Goal: Obtain resource: Download file/media

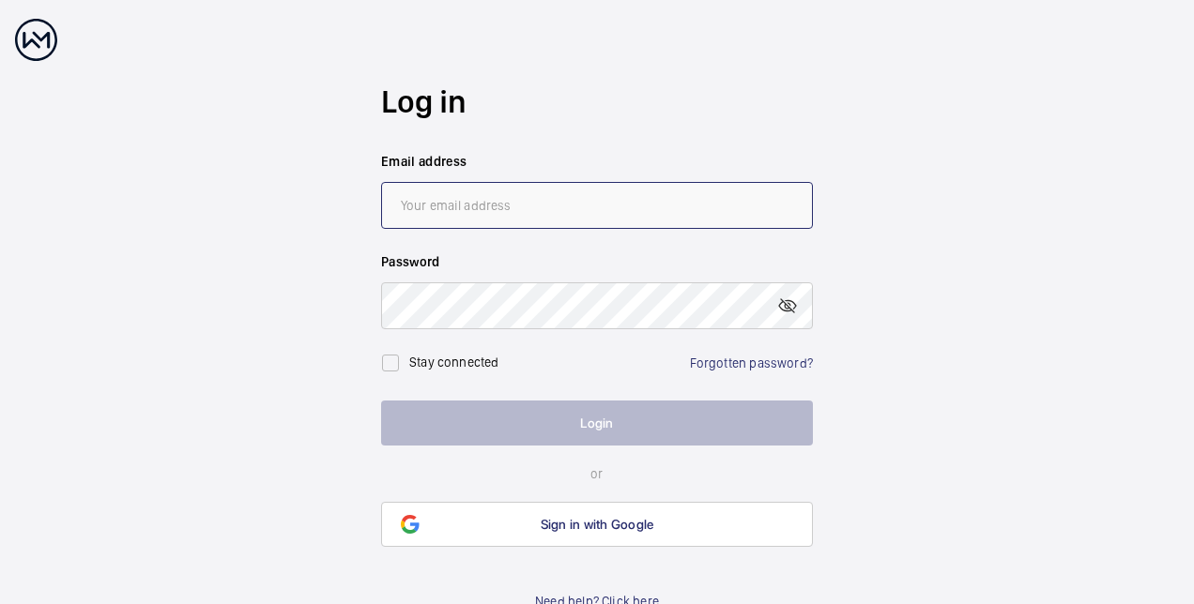
type input "[PERSON_NAME][EMAIL_ADDRESS][DOMAIN_NAME]"
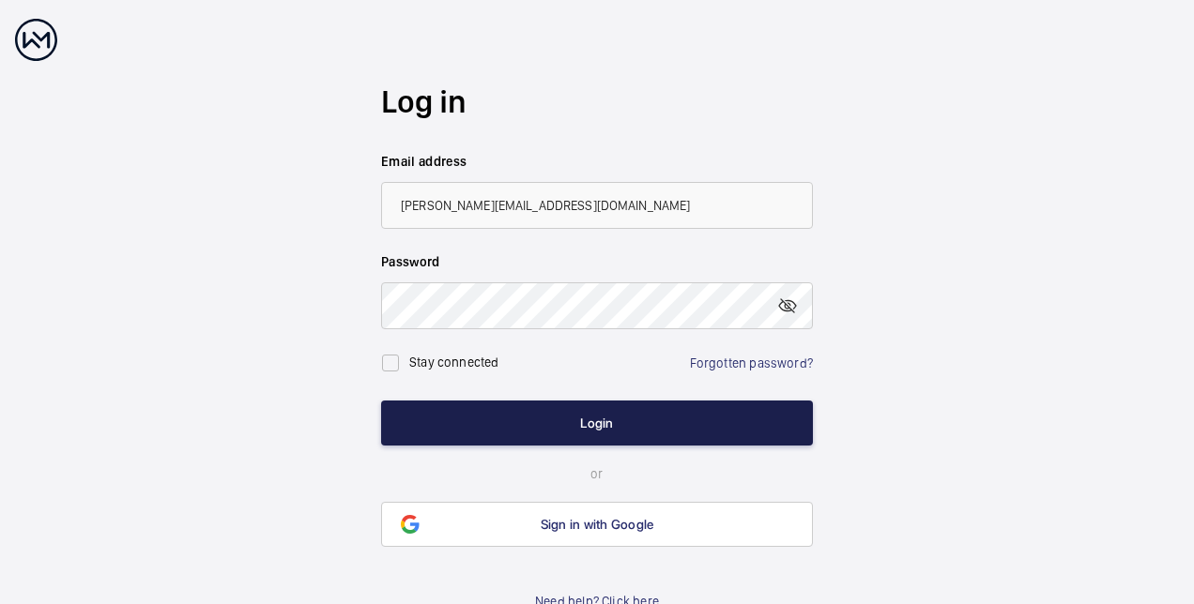
click at [557, 426] on button "Login" at bounding box center [597, 423] width 432 height 45
click at [467, 430] on button "Login" at bounding box center [597, 423] width 432 height 45
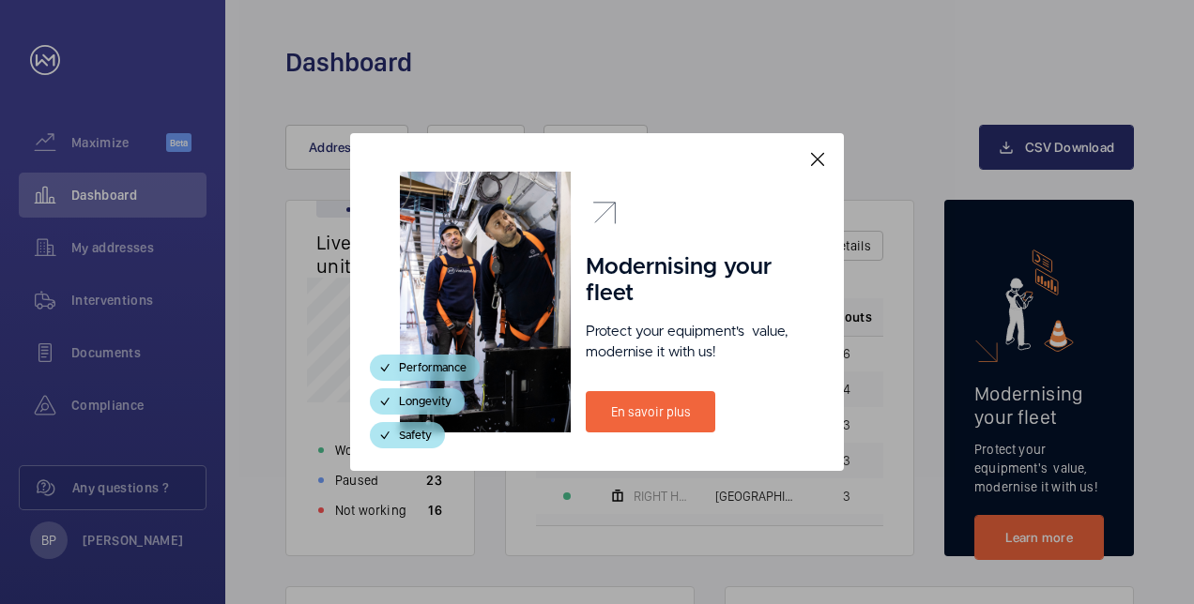
click at [818, 160] on mat-icon at bounding box center [817, 159] width 23 height 23
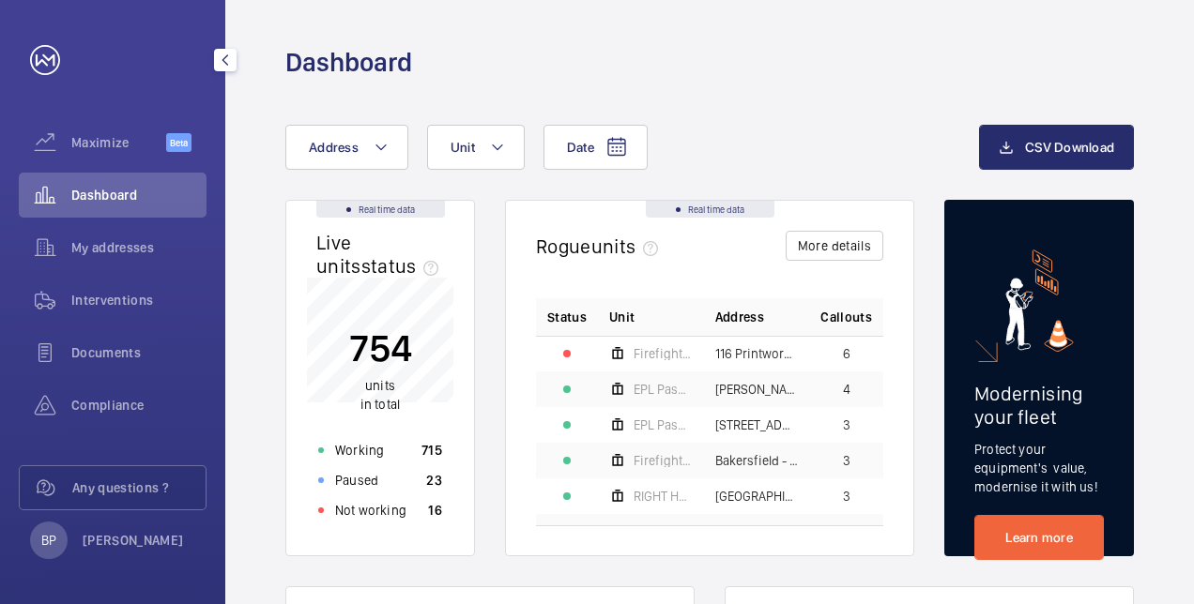
click at [104, 243] on span "My addresses" at bounding box center [138, 247] width 135 height 19
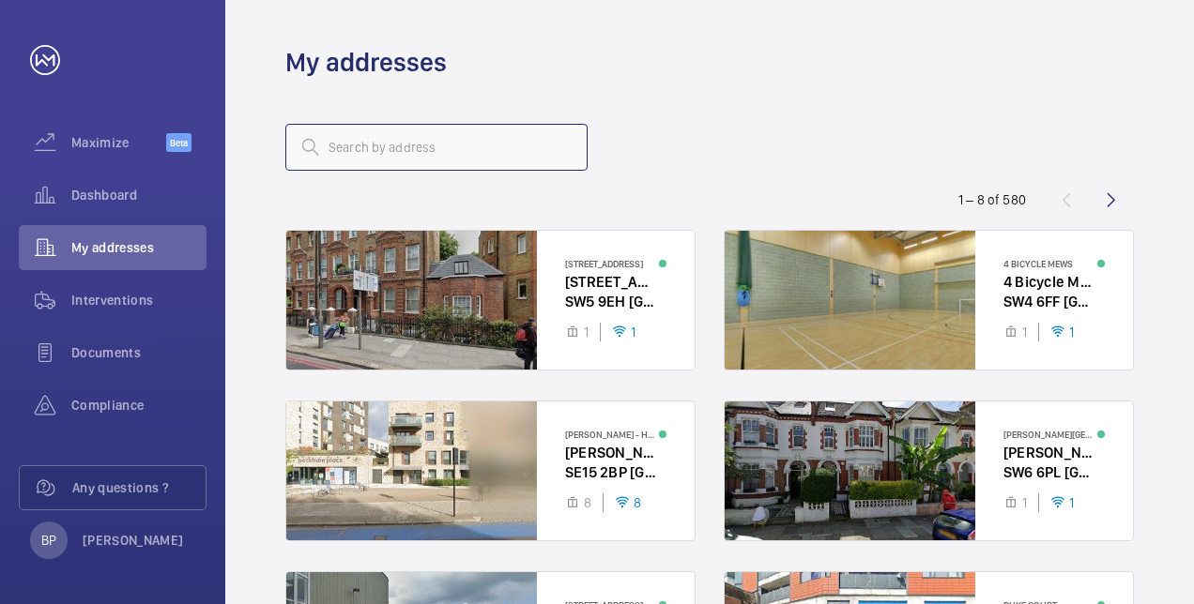
click at [383, 149] on input "text" at bounding box center [436, 147] width 302 height 47
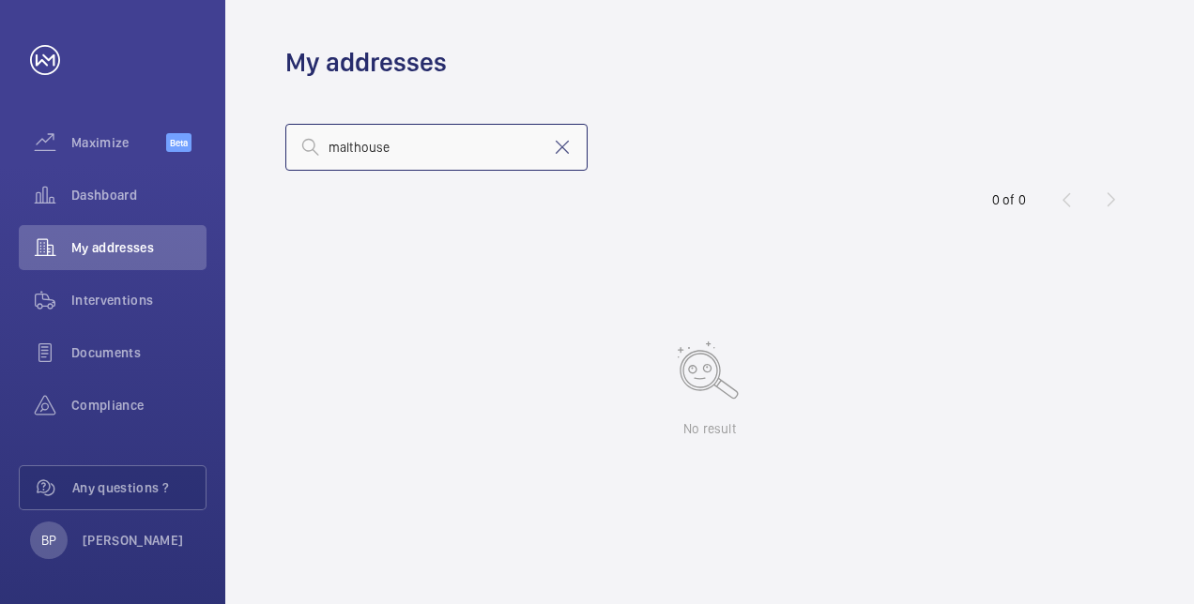
click at [463, 160] on input "malthouse" at bounding box center [436, 147] width 302 height 47
click at [373, 148] on input "malthouse" at bounding box center [436, 147] width 302 height 47
type input "tw8"
click at [61, 243] on wm-front-icon-button at bounding box center [45, 247] width 53 height 45
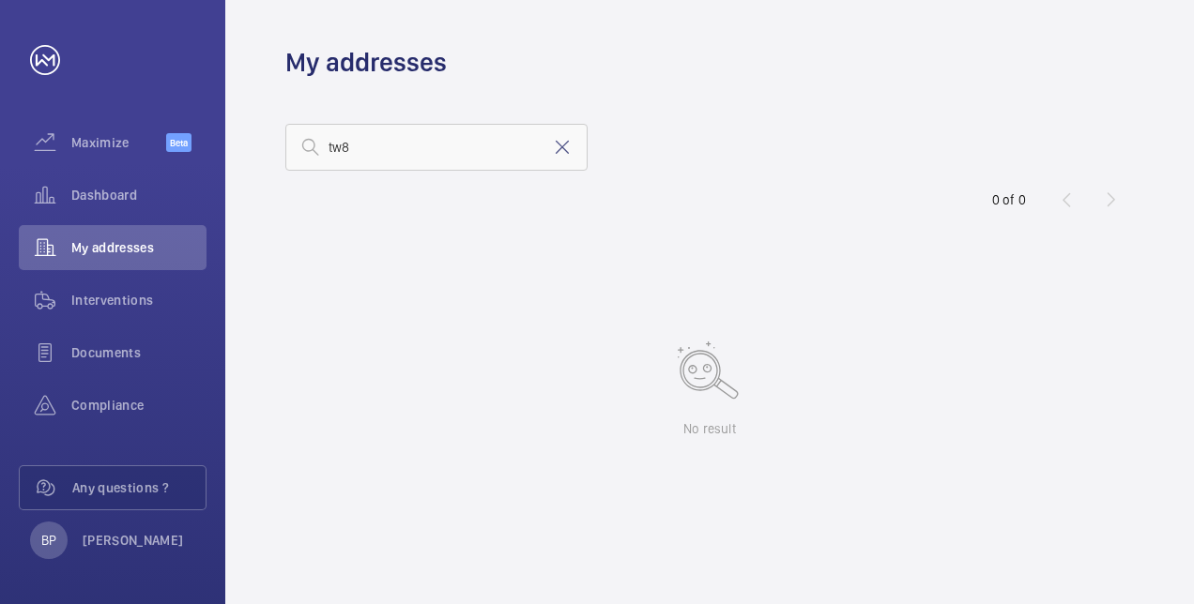
click at [557, 145] on mat-icon at bounding box center [562, 147] width 23 height 23
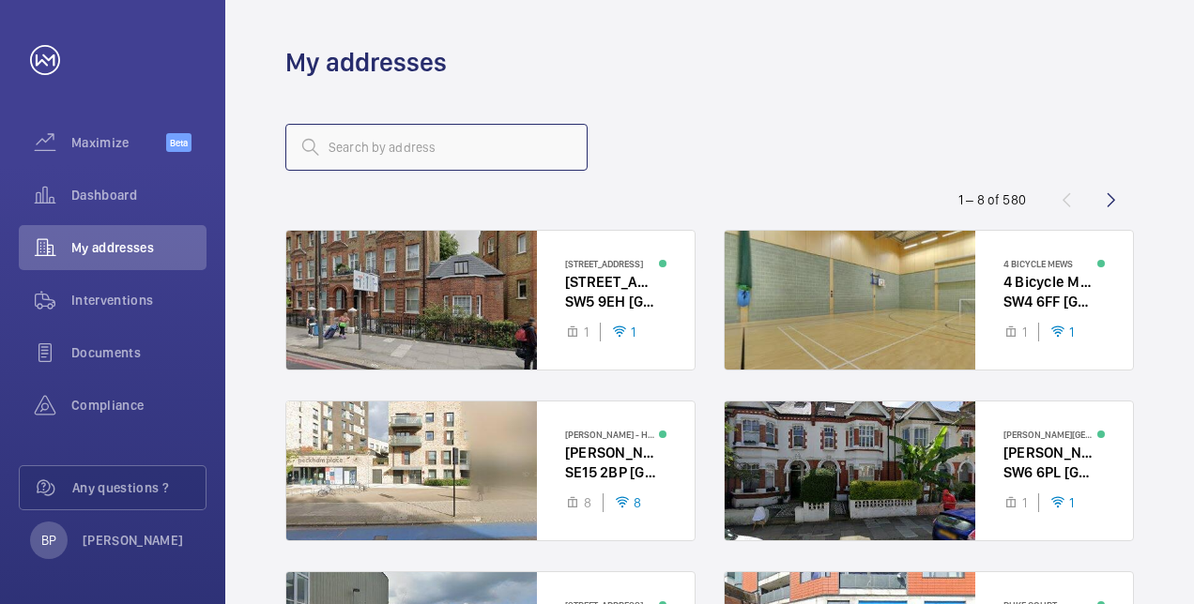
click at [475, 163] on input "text" at bounding box center [436, 147] width 302 height 47
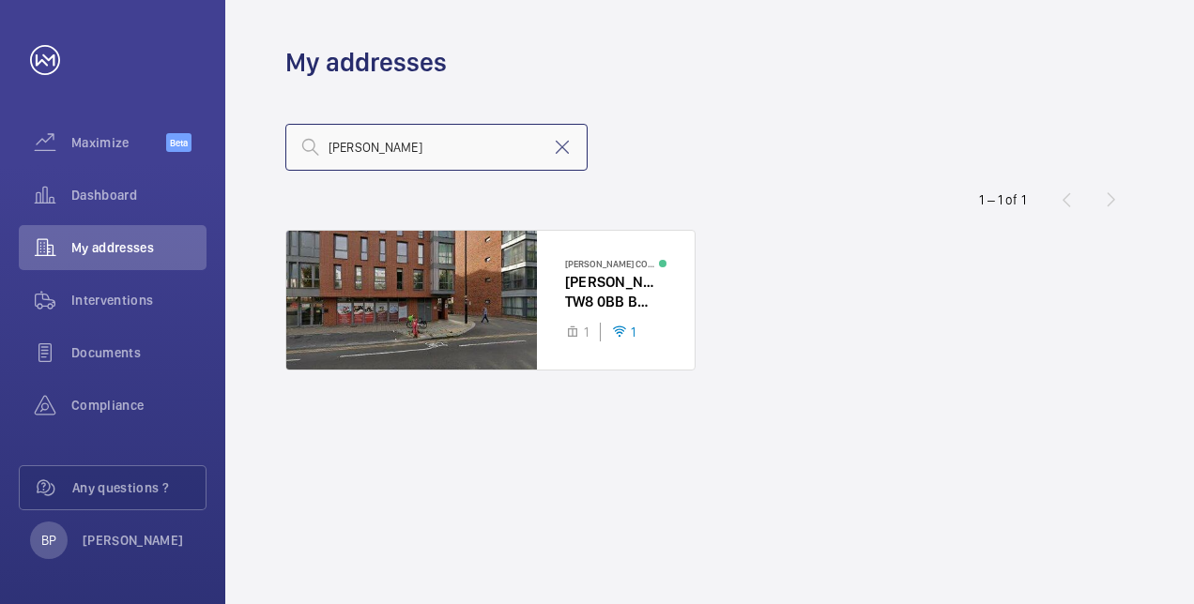
type input "[PERSON_NAME]"
click at [461, 240] on div at bounding box center [490, 300] width 408 height 139
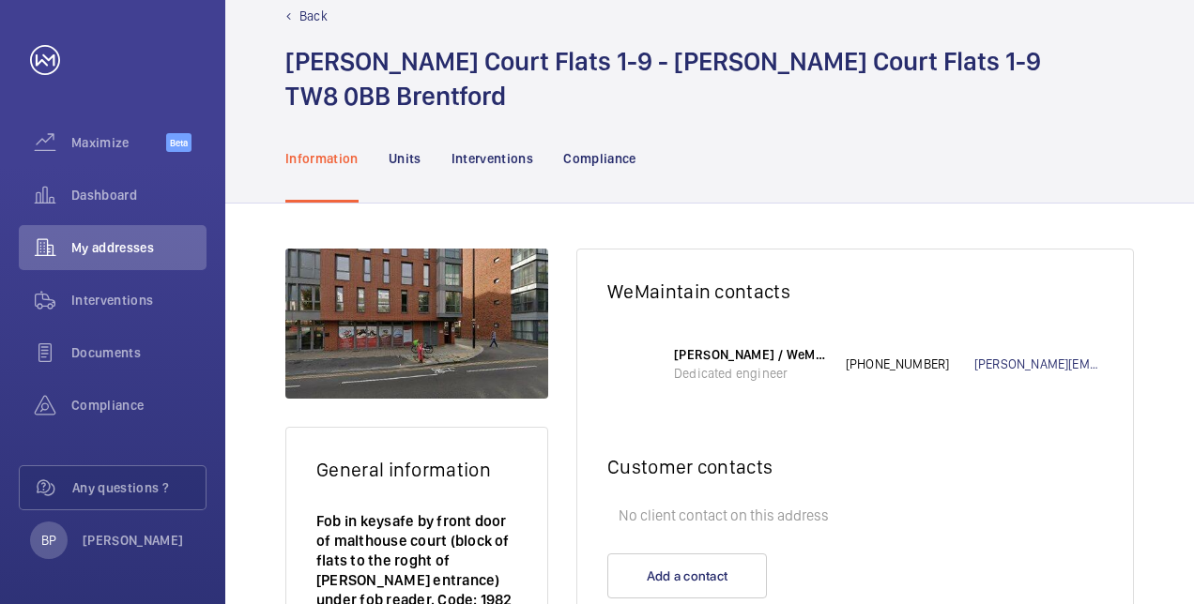
scroll to position [37, 0]
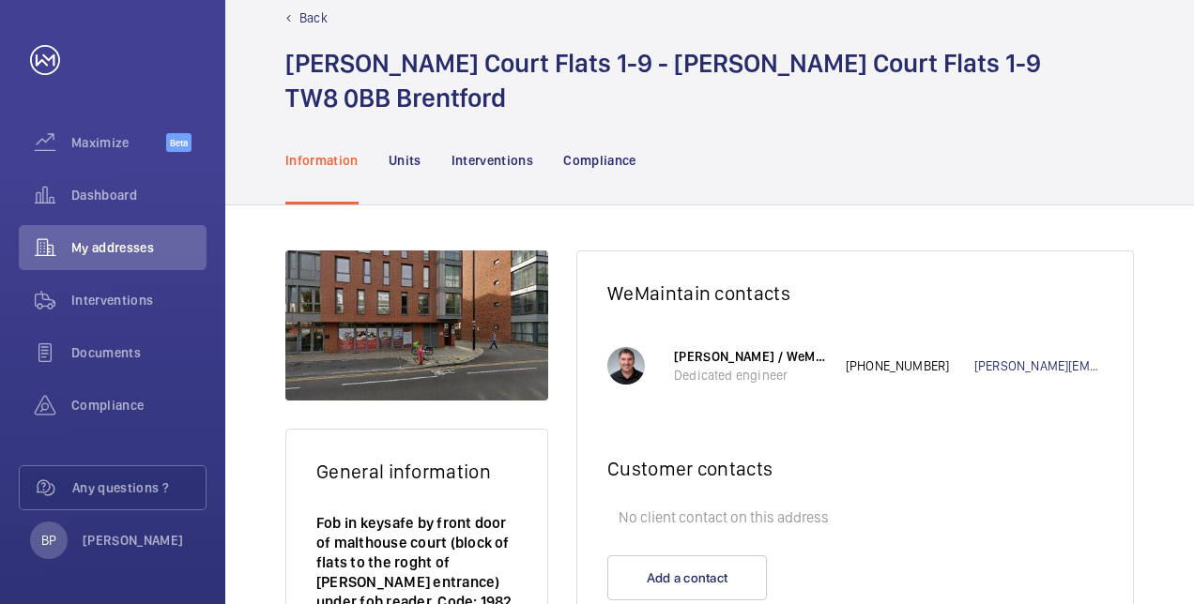
click at [385, 128] on nav "Information Units Interventions Compliance" at bounding box center [460, 159] width 351 height 89
click at [400, 171] on div "Units" at bounding box center [404, 159] width 33 height 89
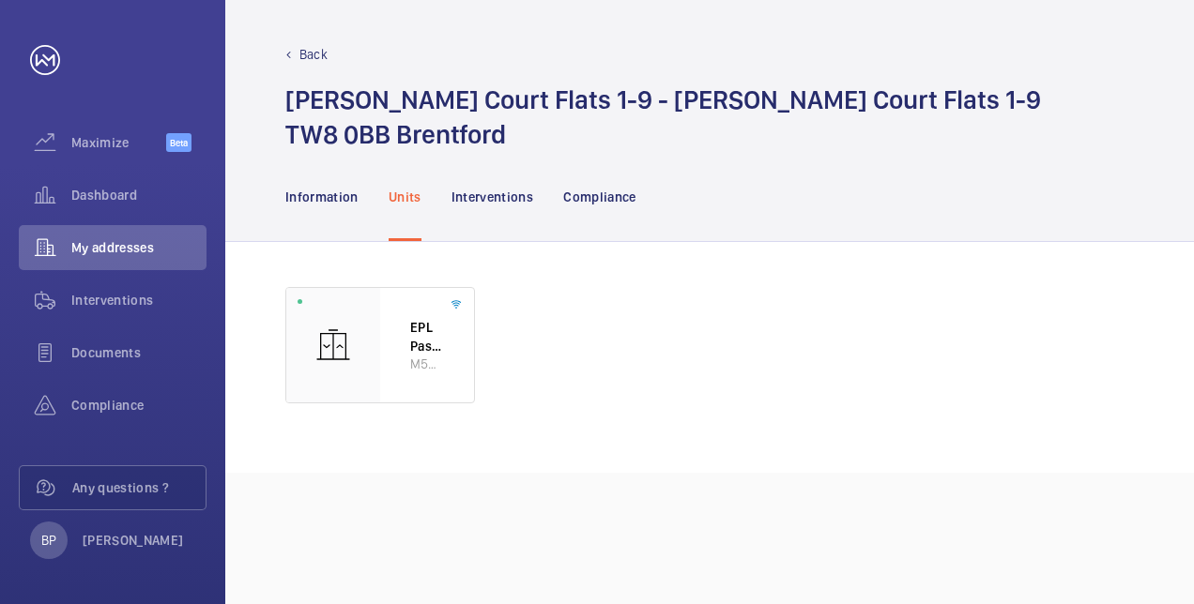
click at [464, 188] on p "Interventions" at bounding box center [492, 197] width 83 height 19
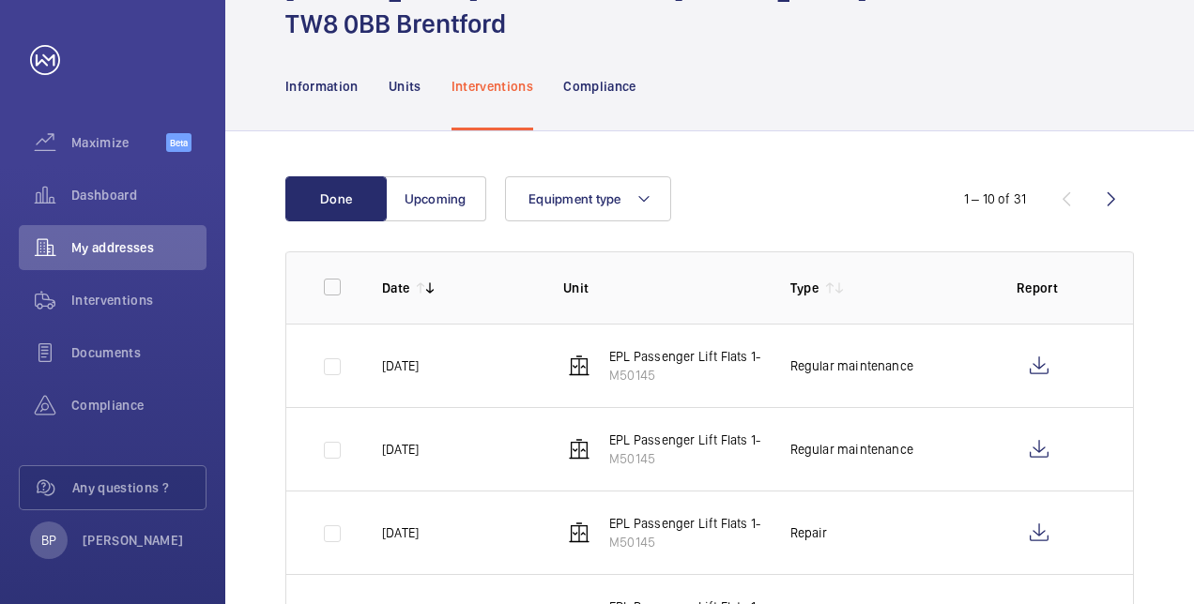
scroll to position [304, 0]
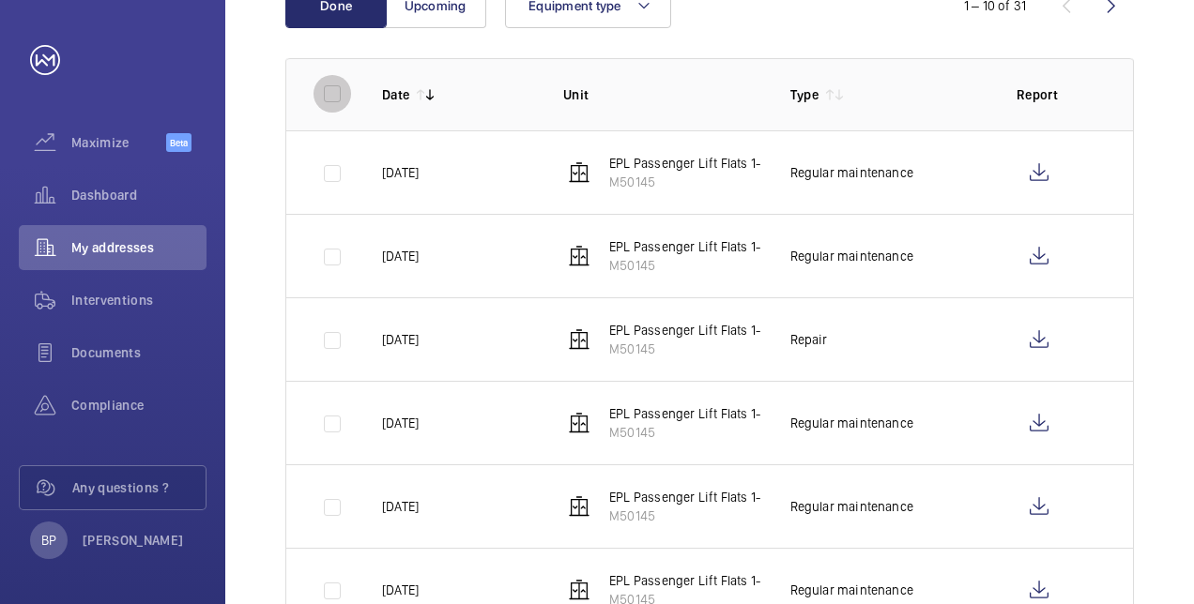
click at [336, 101] on input "checkbox" at bounding box center [332, 94] width 38 height 38
checkbox input "true"
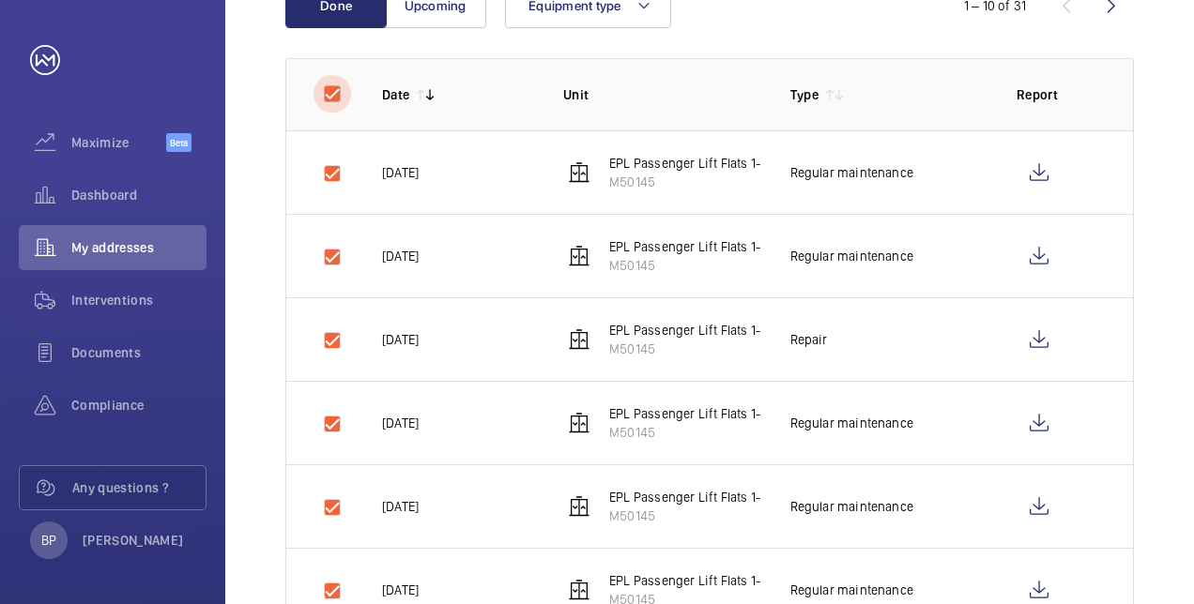
checkbox input "true"
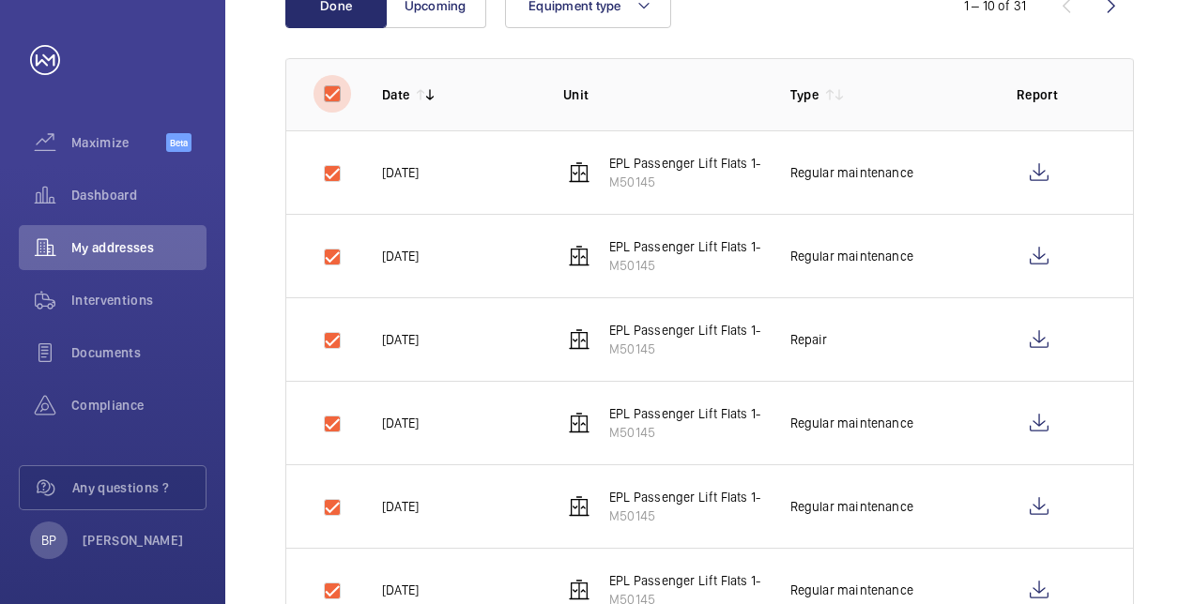
checkbox input "true"
click at [336, 101] on input "checkbox" at bounding box center [332, 94] width 38 height 38
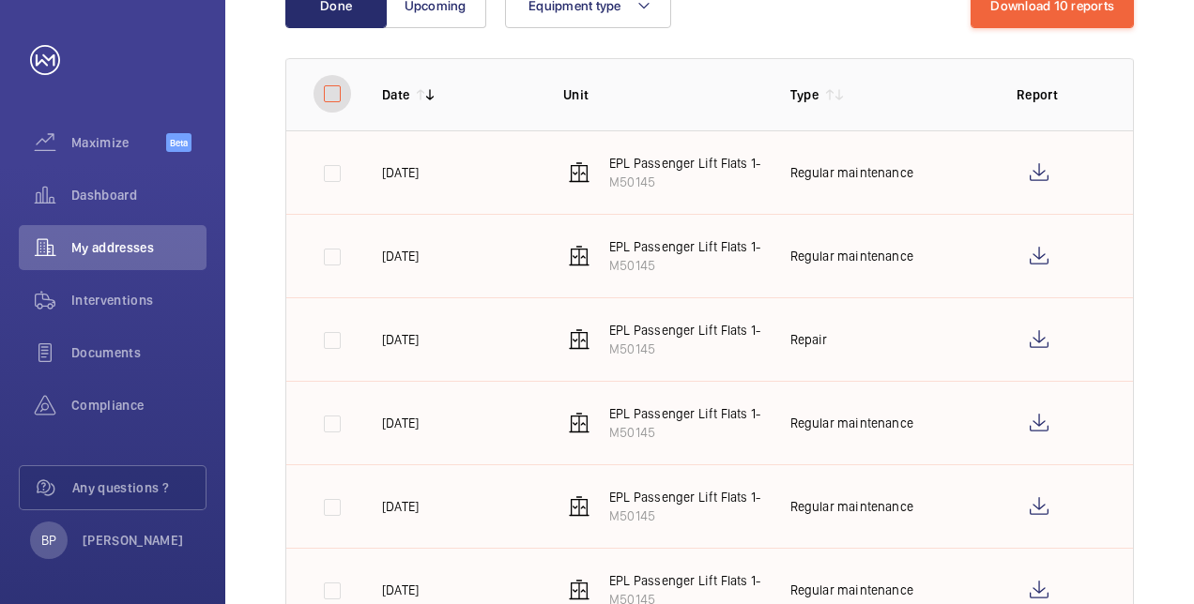
checkbox input "false"
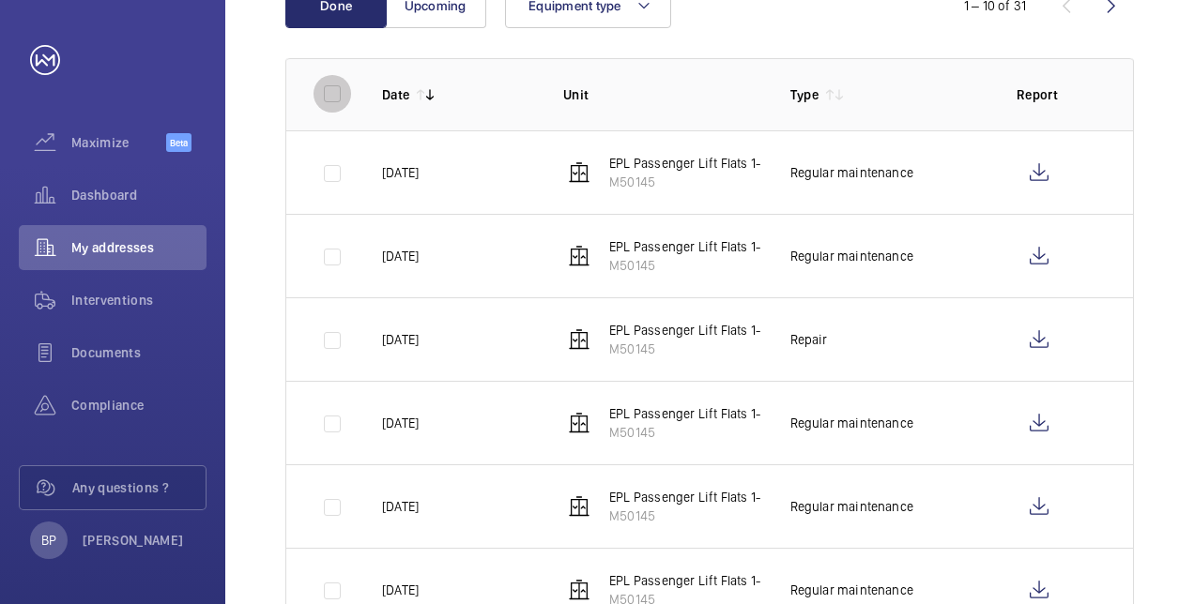
checkbox input "false"
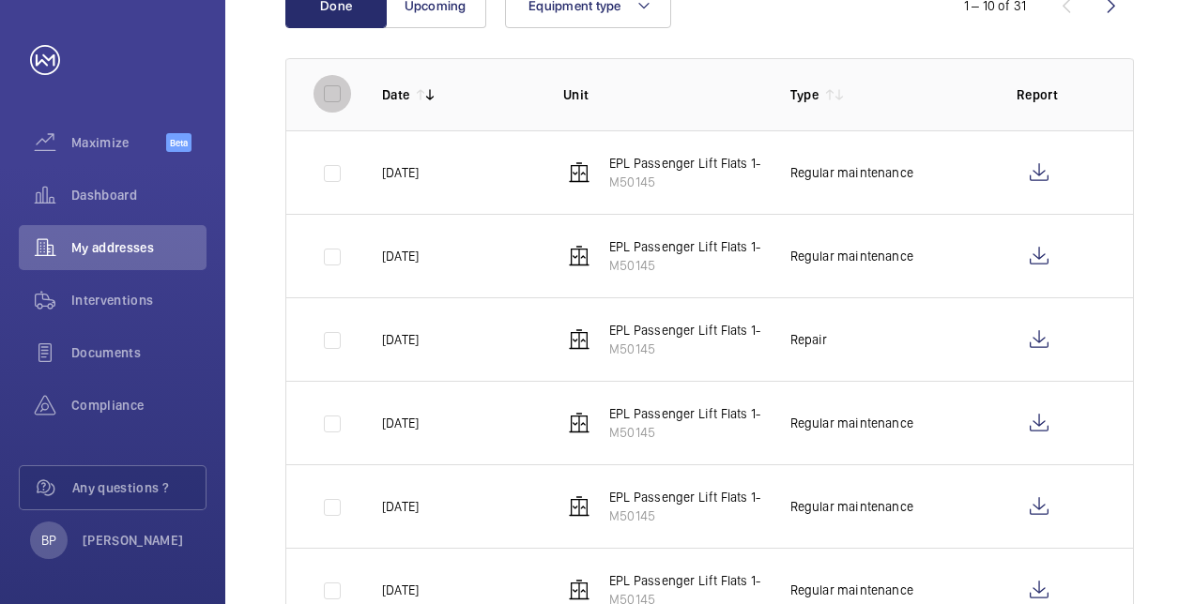
checkbox input "false"
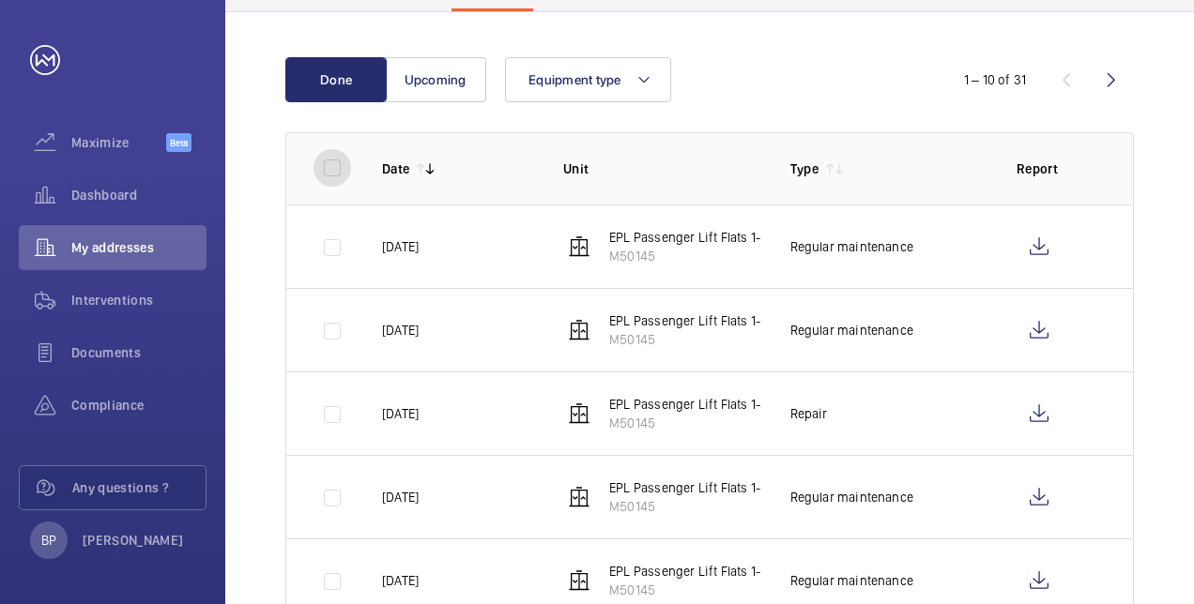
scroll to position [229, 0]
click at [317, 163] on input "checkbox" at bounding box center [332, 169] width 38 height 38
checkbox input "true"
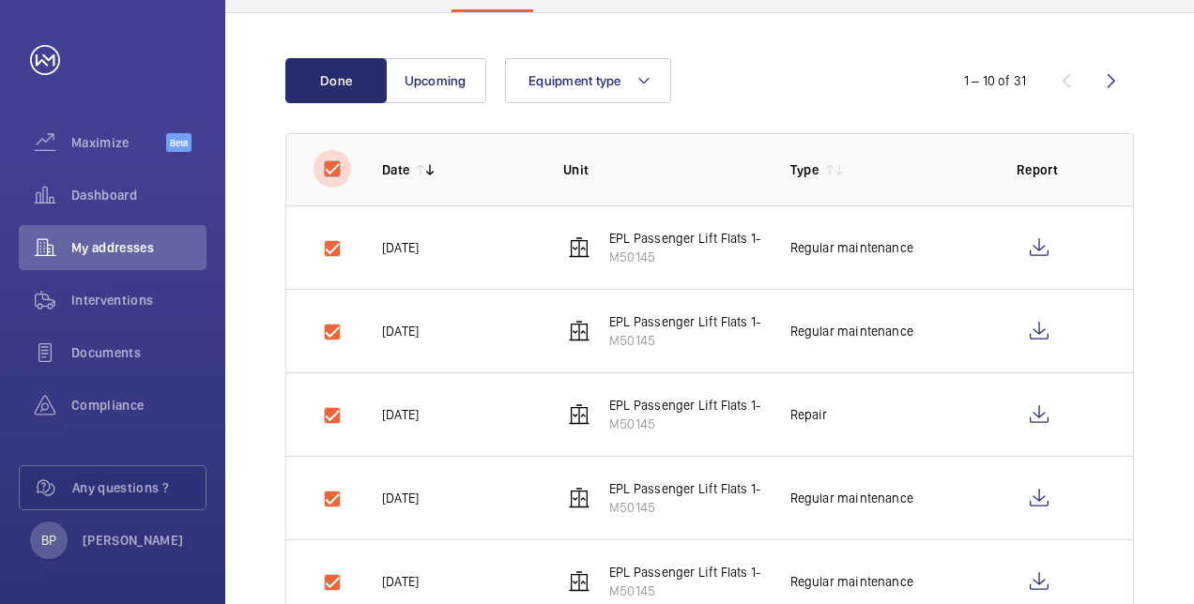
checkbox input "true"
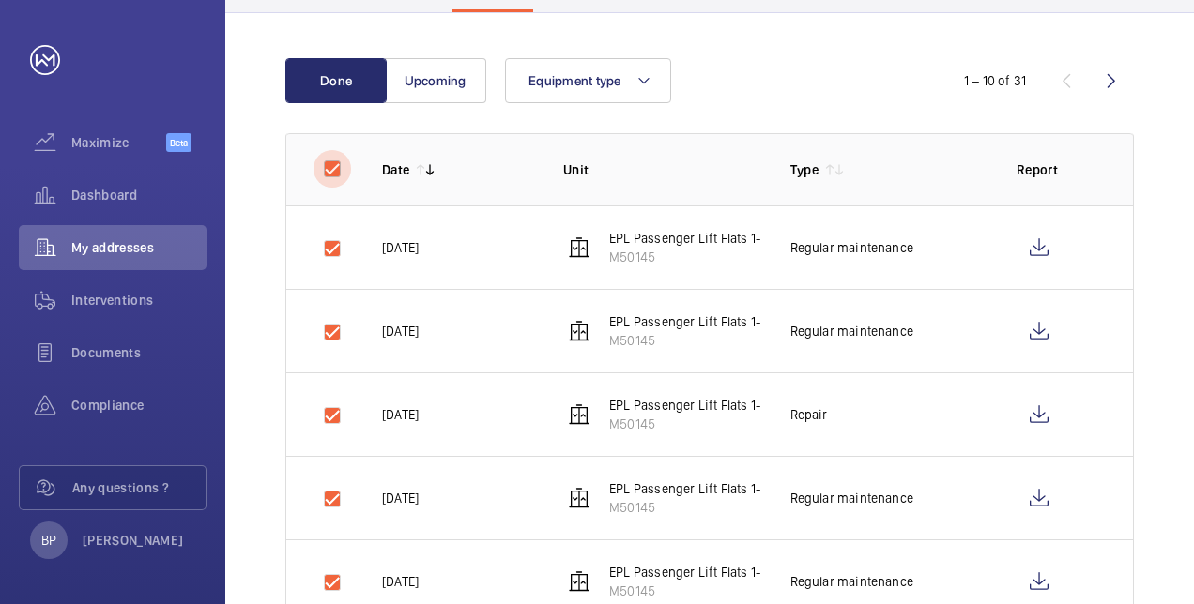
checkbox input "true"
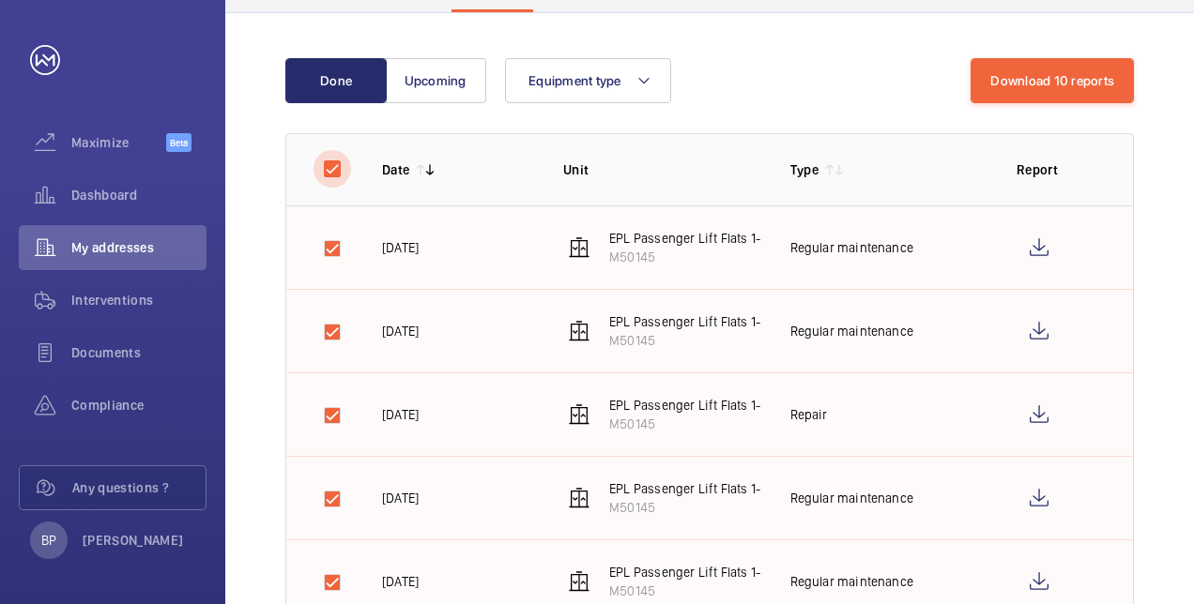
click at [319, 172] on input "checkbox" at bounding box center [332, 169] width 38 height 38
checkbox input "false"
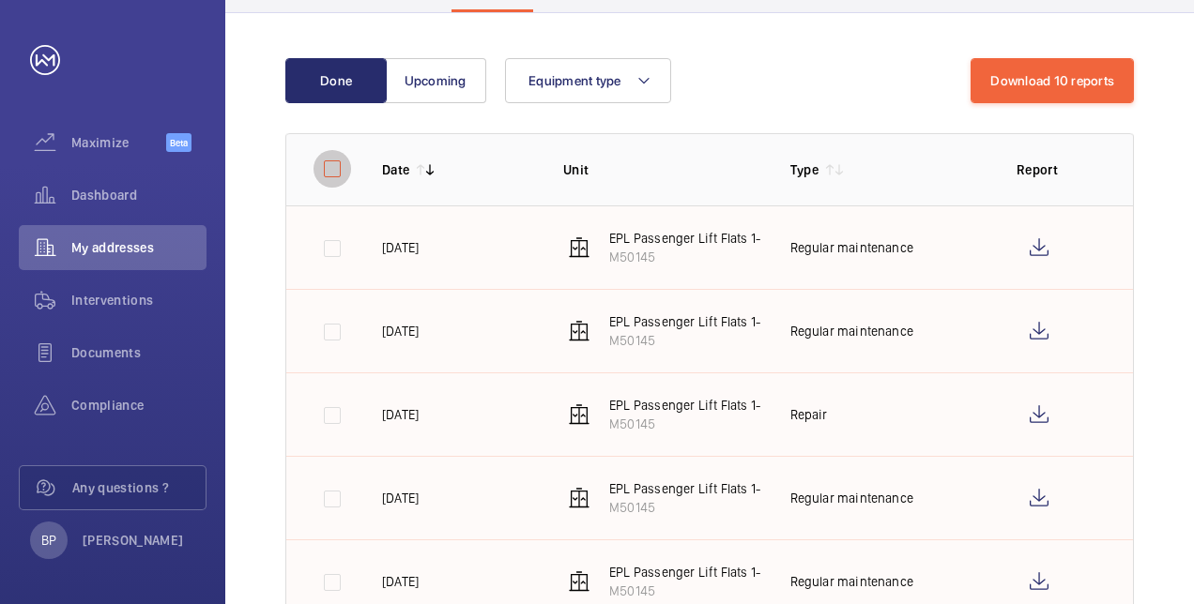
checkbox input "false"
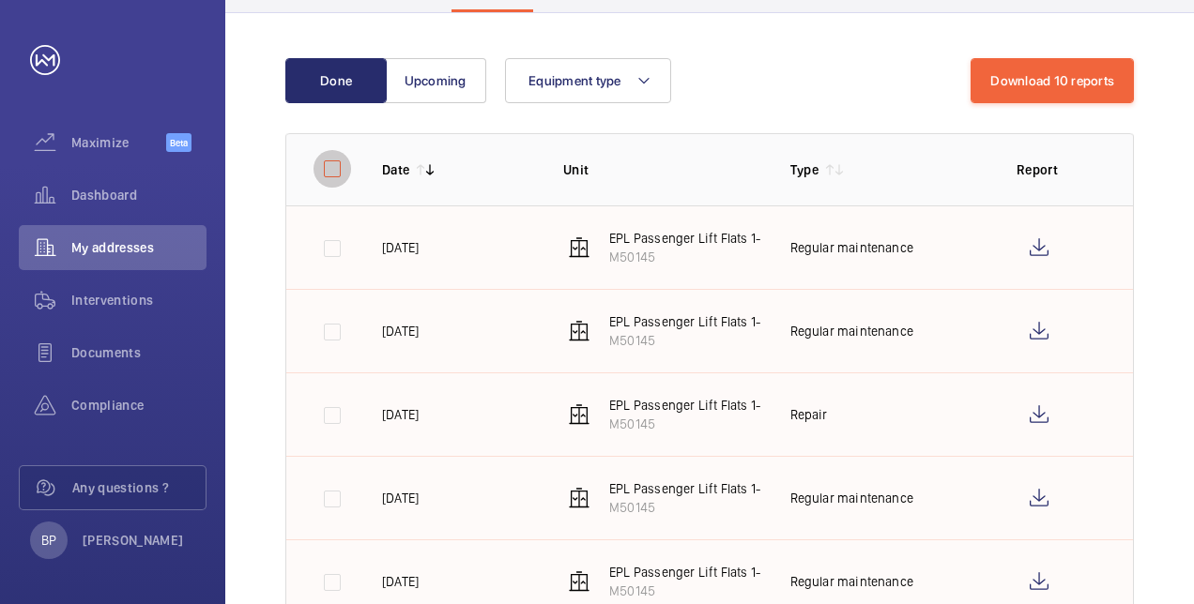
checkbox input "false"
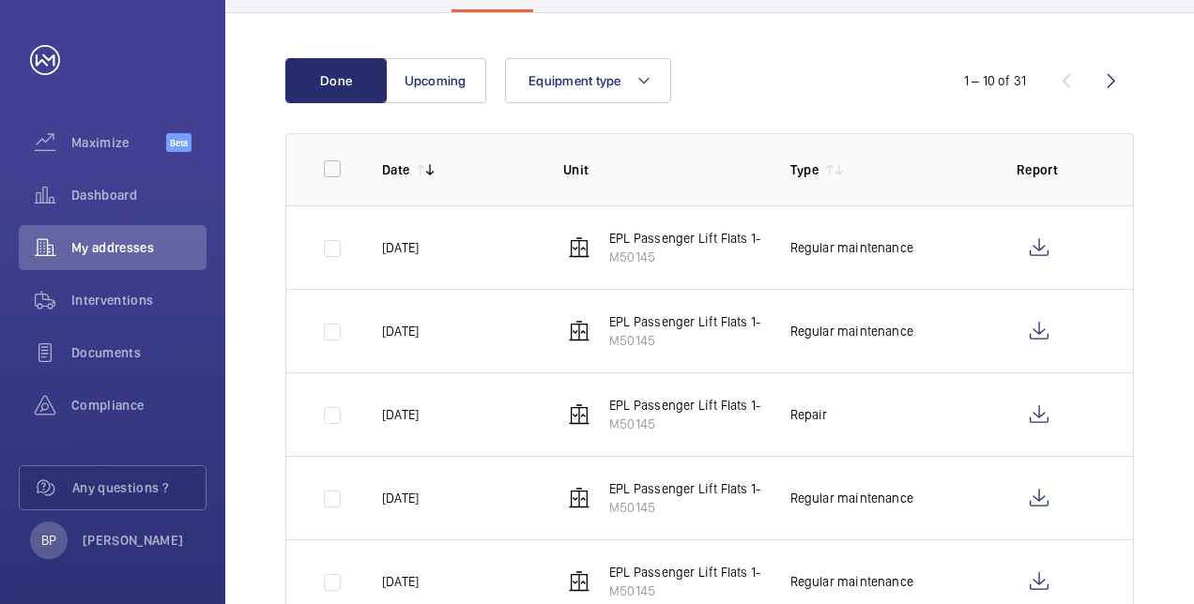
click at [631, 240] on p "EPL Passenger Lift Flats 1-9" at bounding box center [688, 238] width 159 height 19
click at [685, 239] on p "EPL Passenger Lift Flats 1-9" at bounding box center [688, 238] width 159 height 19
click at [1053, 251] on wm-front-icon-button at bounding box center [1038, 247] width 45 height 45
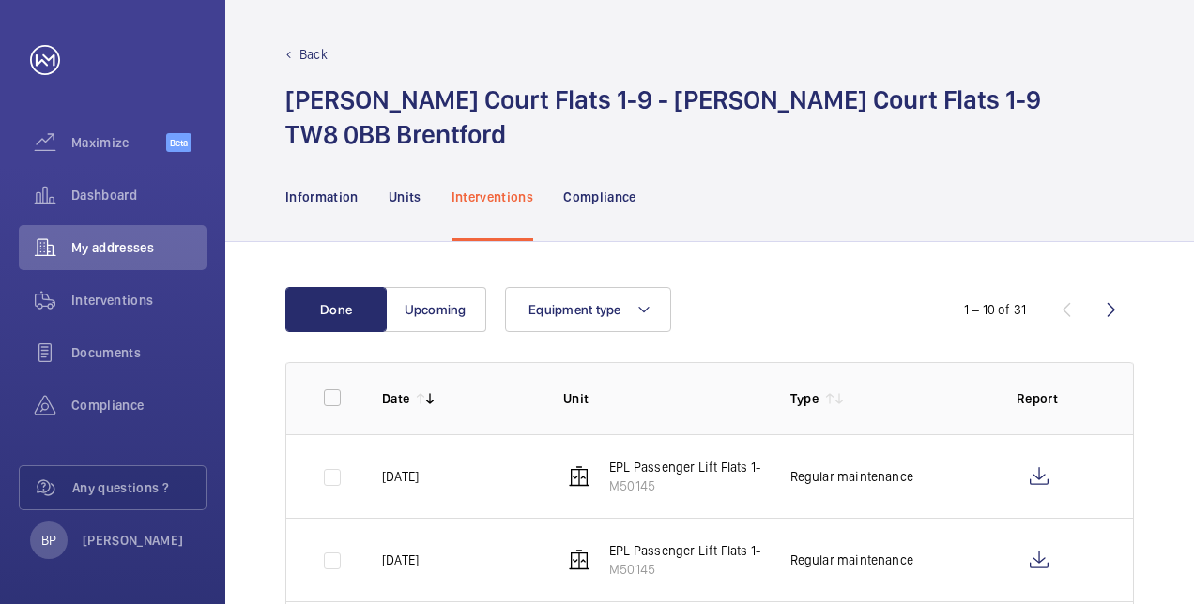
click at [309, 49] on p "Back" at bounding box center [313, 54] width 28 height 19
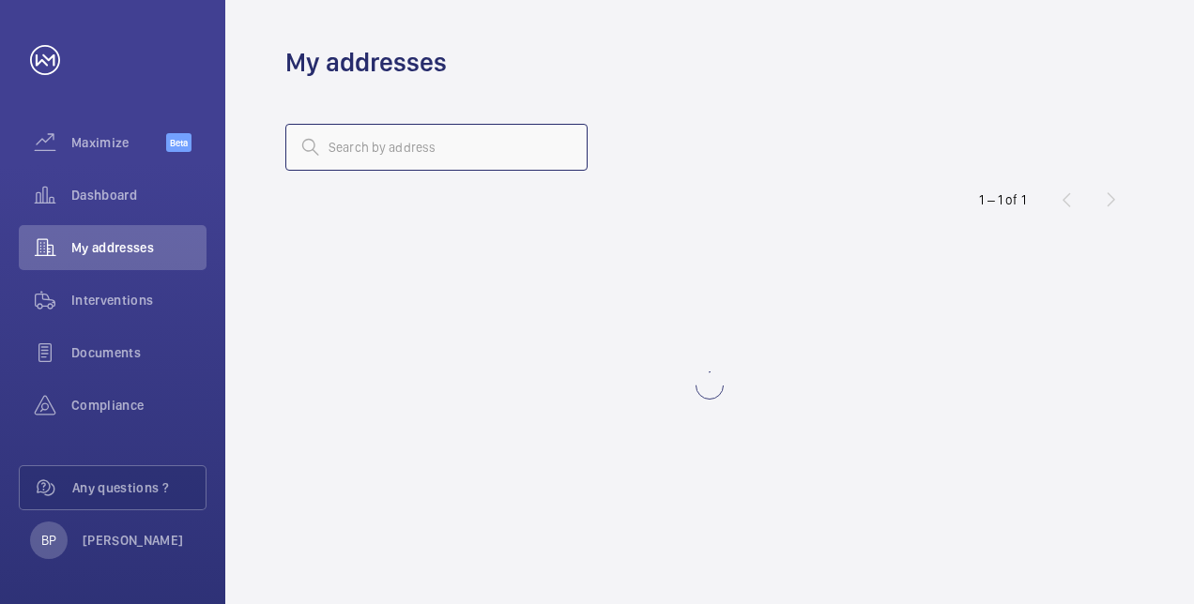
click at [464, 146] on input "text" at bounding box center [436, 147] width 302 height 47
click at [355, 148] on input "matlhouse" at bounding box center [436, 147] width 302 height 47
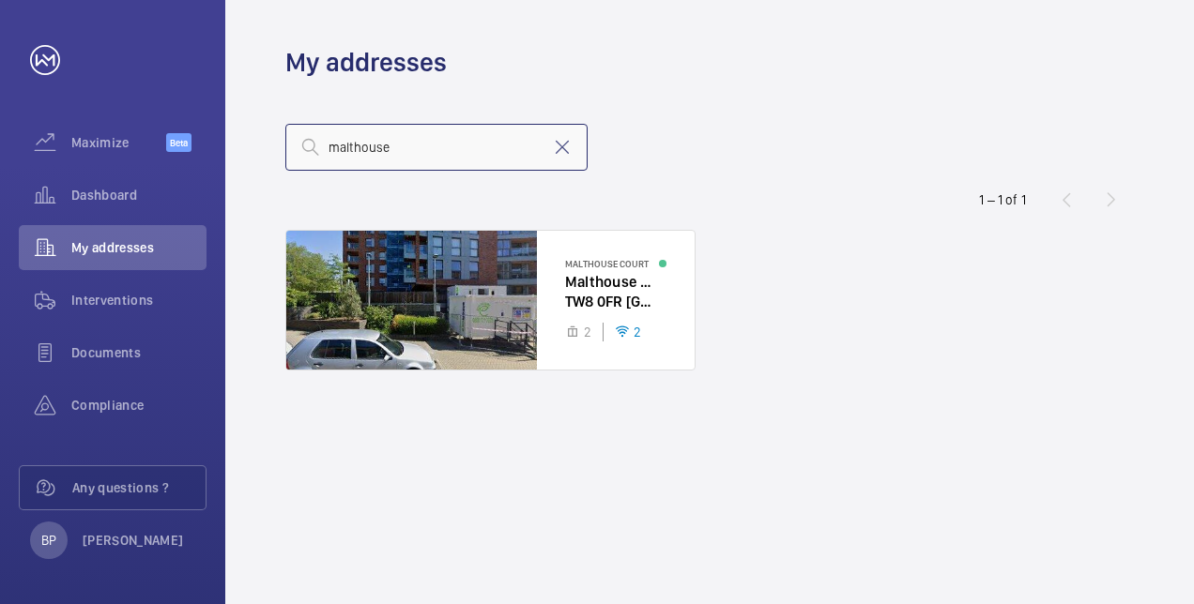
type input "malthouse"
click at [427, 320] on div at bounding box center [490, 300] width 408 height 139
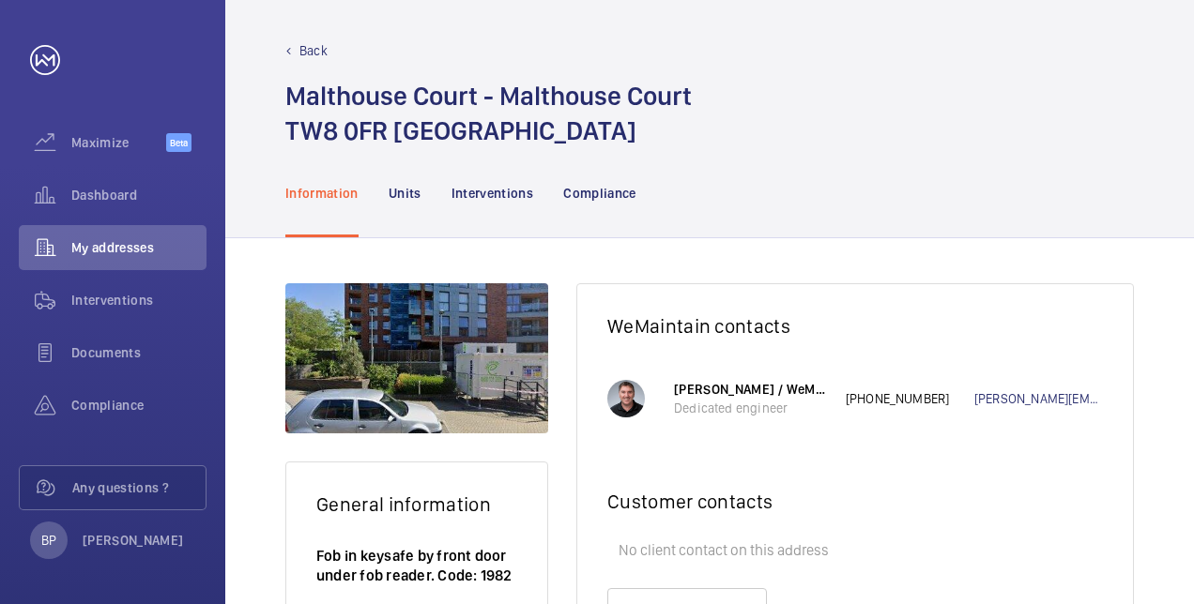
scroll to position [2, 0]
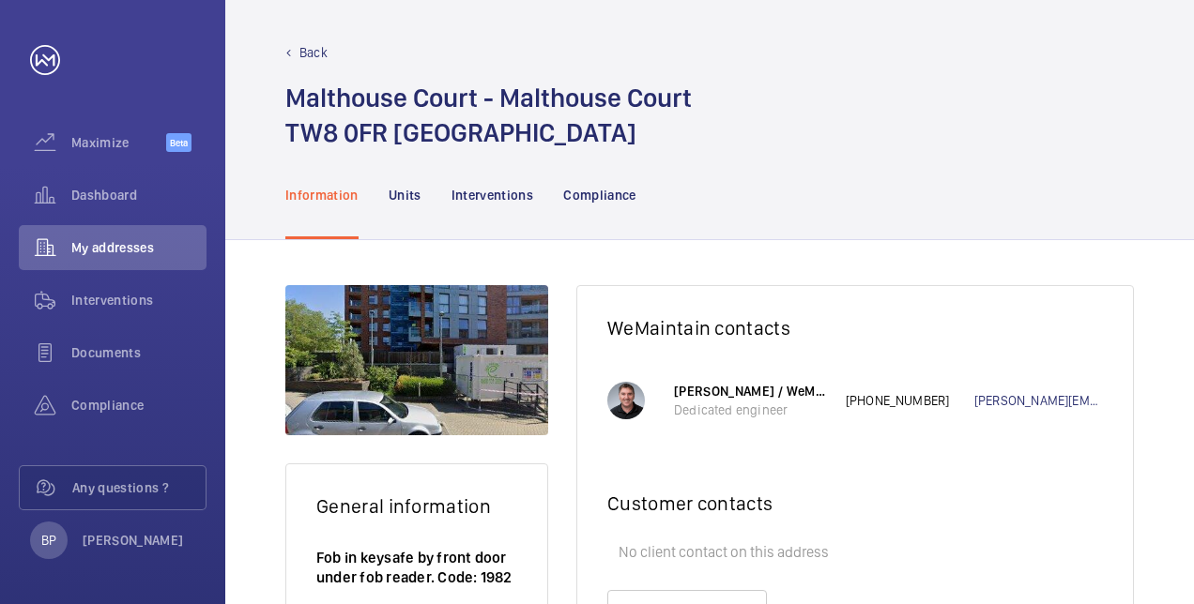
click at [393, 201] on p "Units" at bounding box center [404, 195] width 33 height 19
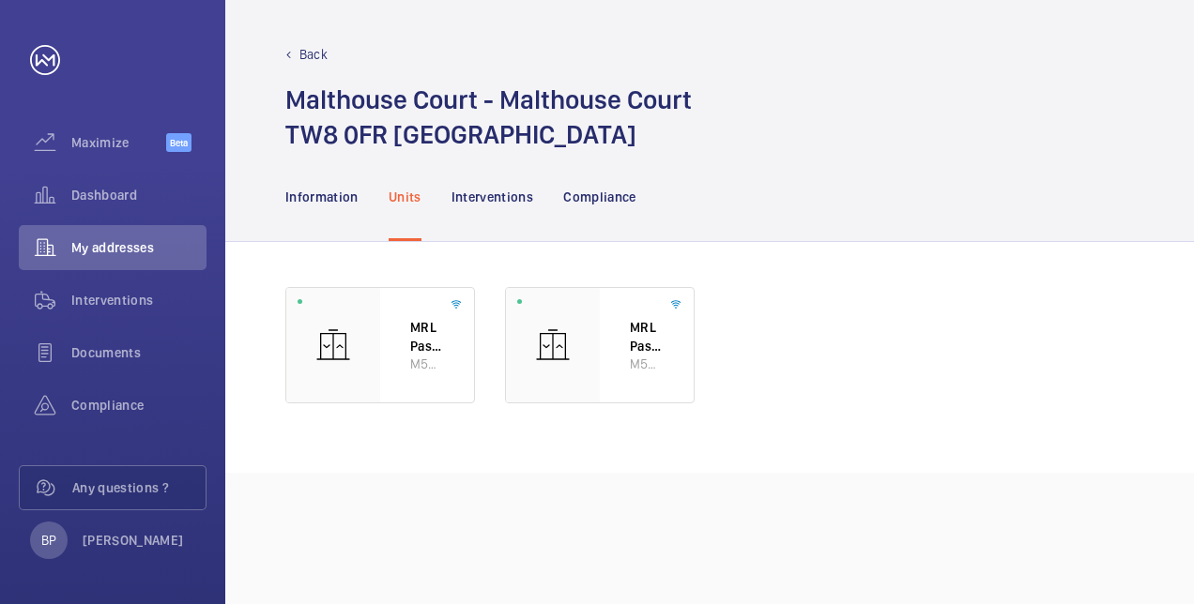
click at [636, 336] on p "MRL Passenger Lift 1 L/H" at bounding box center [647, 336] width 34 height 37
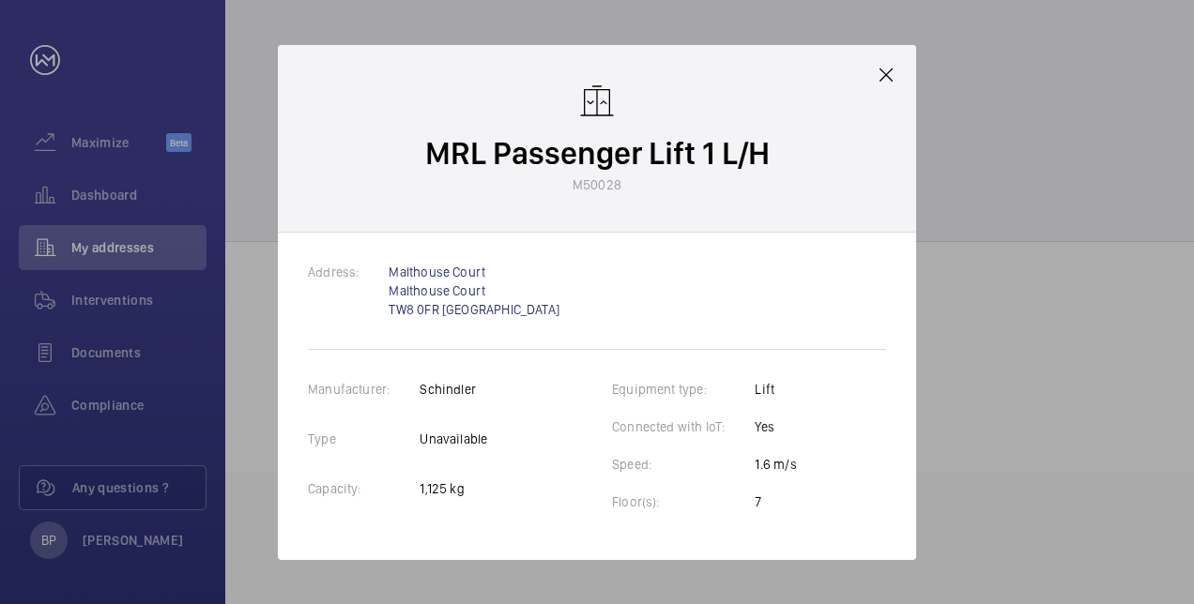
click at [890, 69] on mat-icon at bounding box center [886, 75] width 23 height 23
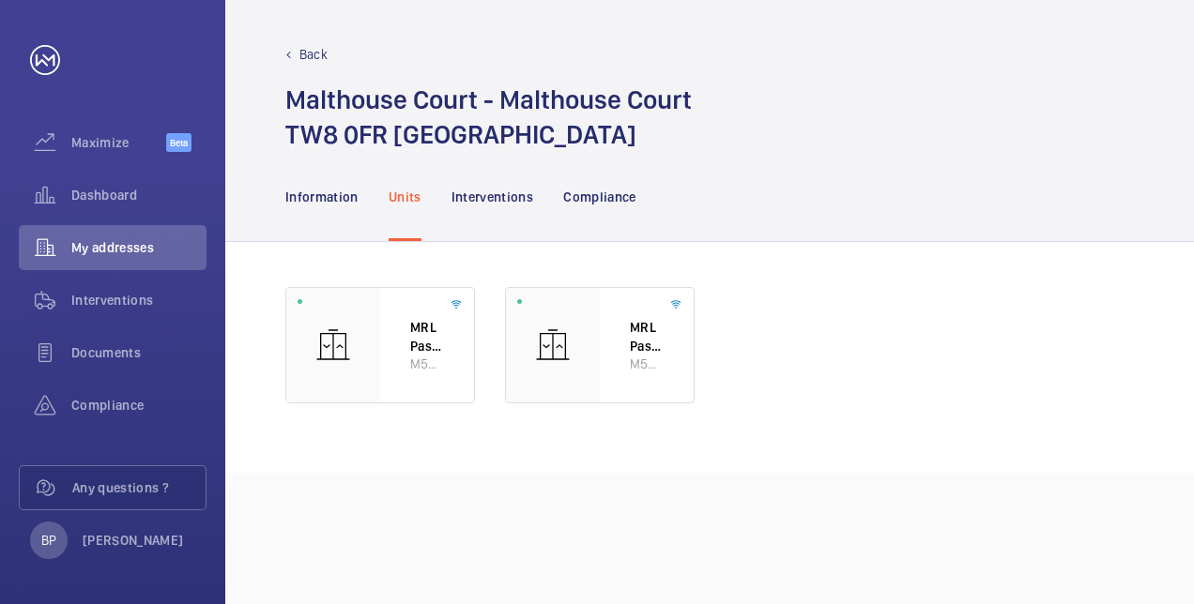
click at [488, 209] on div "Interventions" at bounding box center [492, 196] width 83 height 89
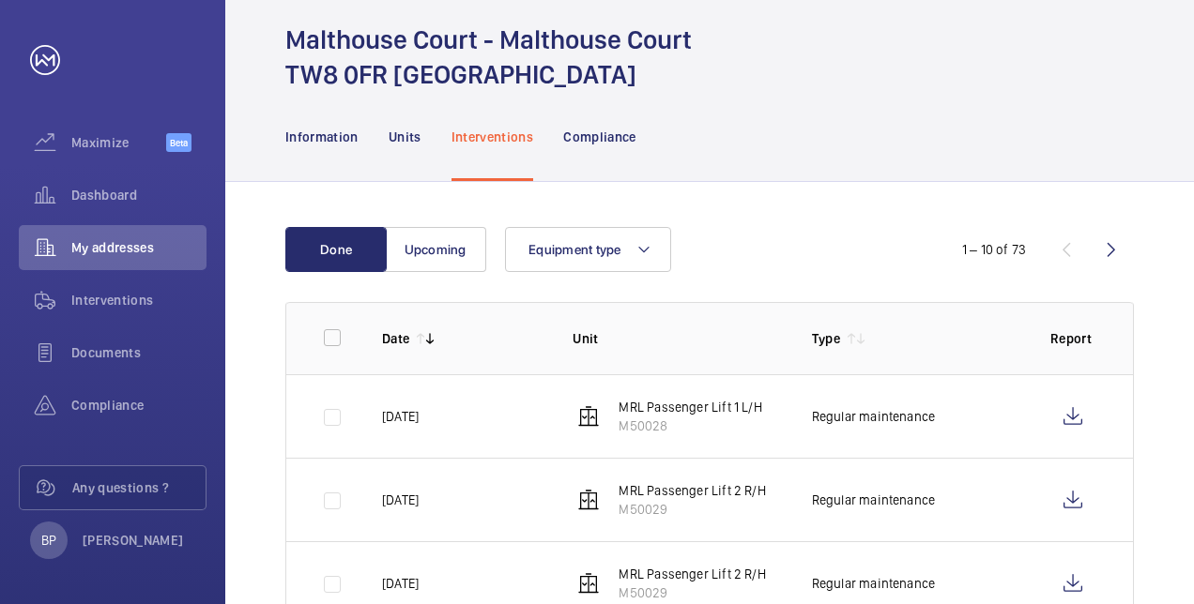
click at [1049, 406] on td at bounding box center [1076, 416] width 113 height 84
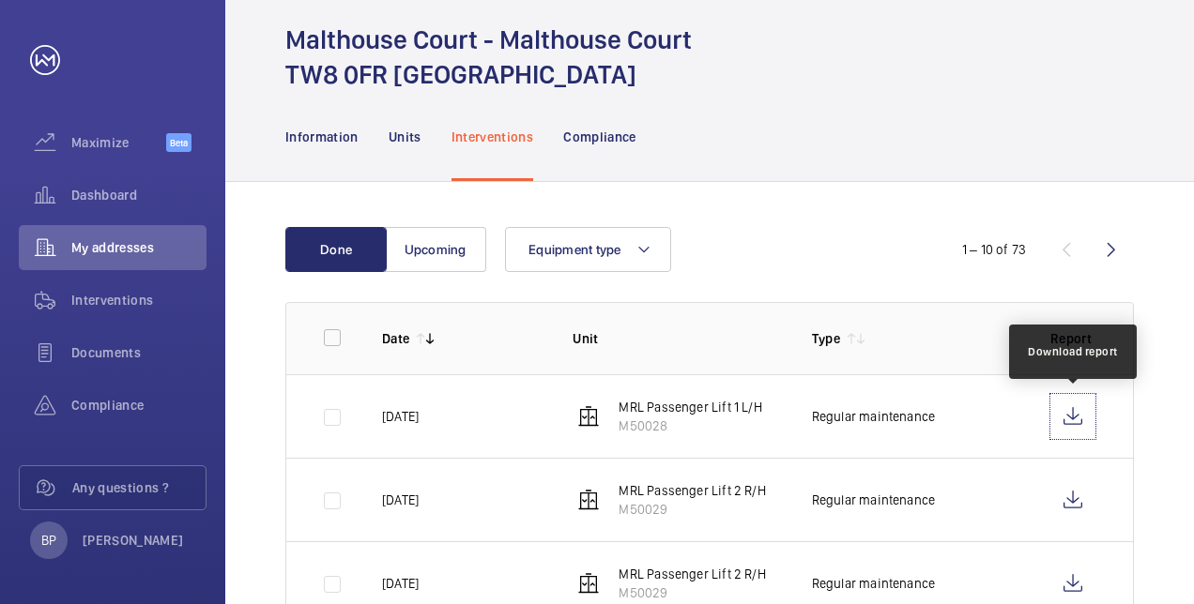
click at [1079, 429] on wm-front-icon-button at bounding box center [1072, 416] width 45 height 45
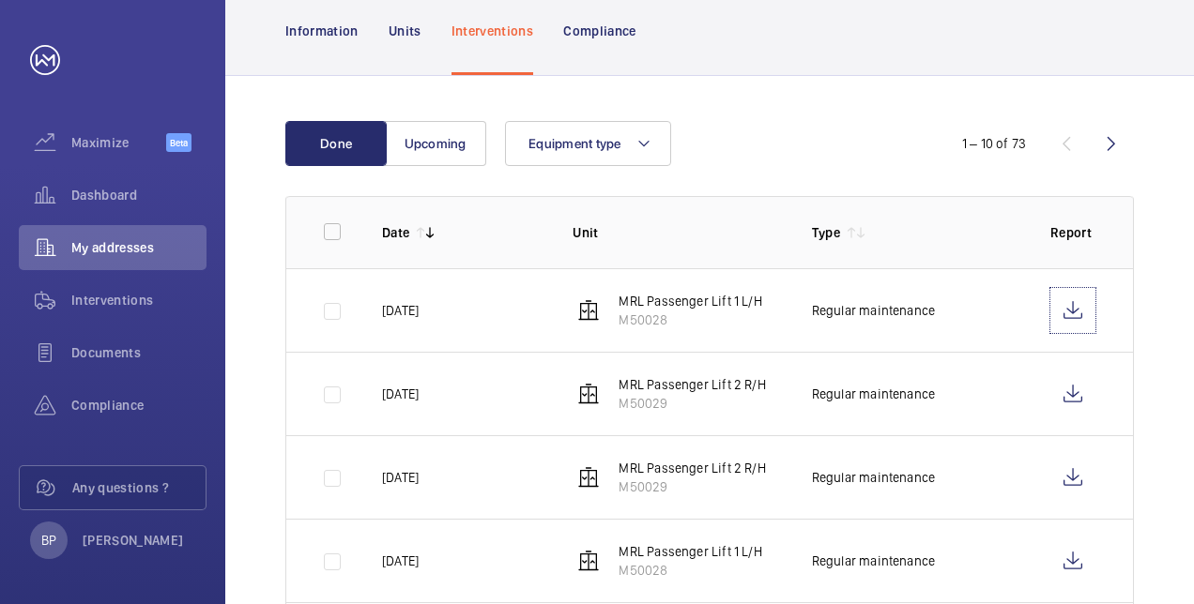
scroll to position [167, 0]
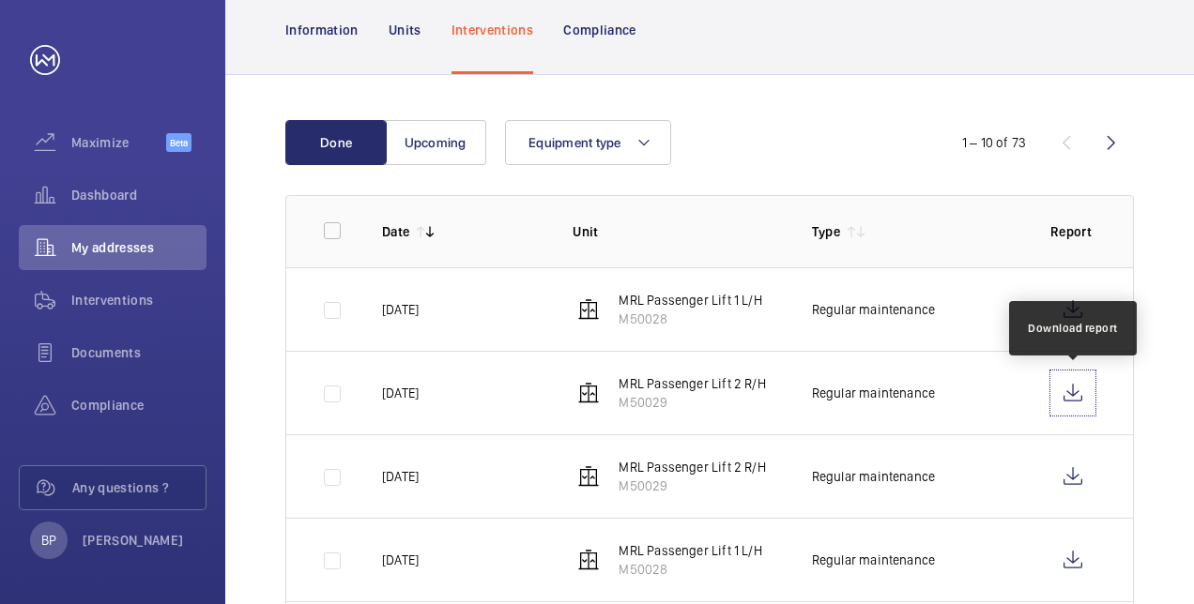
click at [1068, 396] on wm-front-icon-button at bounding box center [1072, 393] width 45 height 45
